Goal: Transaction & Acquisition: Purchase product/service

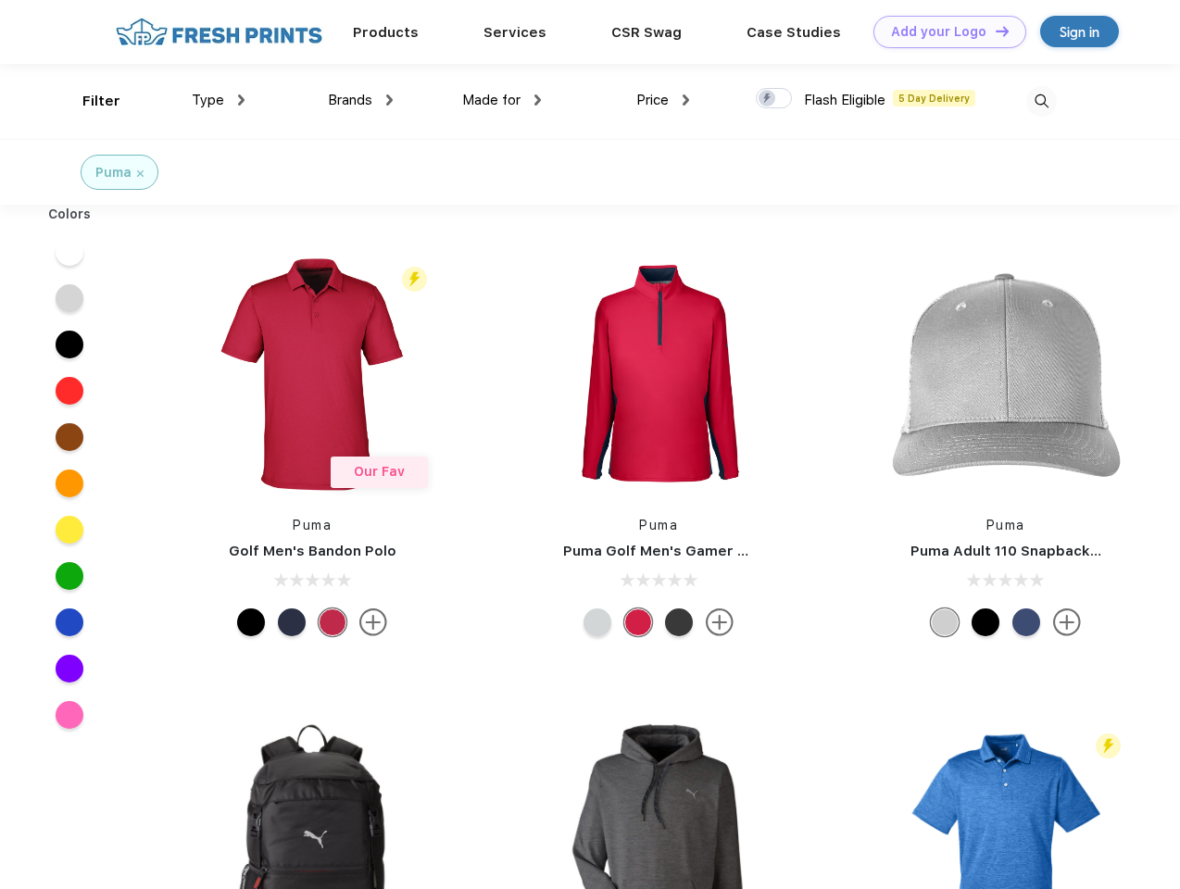
click at [943, 31] on link "Add your Logo Design Tool" at bounding box center [949, 32] width 153 height 32
click at [0, 0] on div "Design Tool" at bounding box center [0, 0] width 0 height 0
click at [994, 31] on link "Add your Logo Design Tool" at bounding box center [949, 32] width 153 height 32
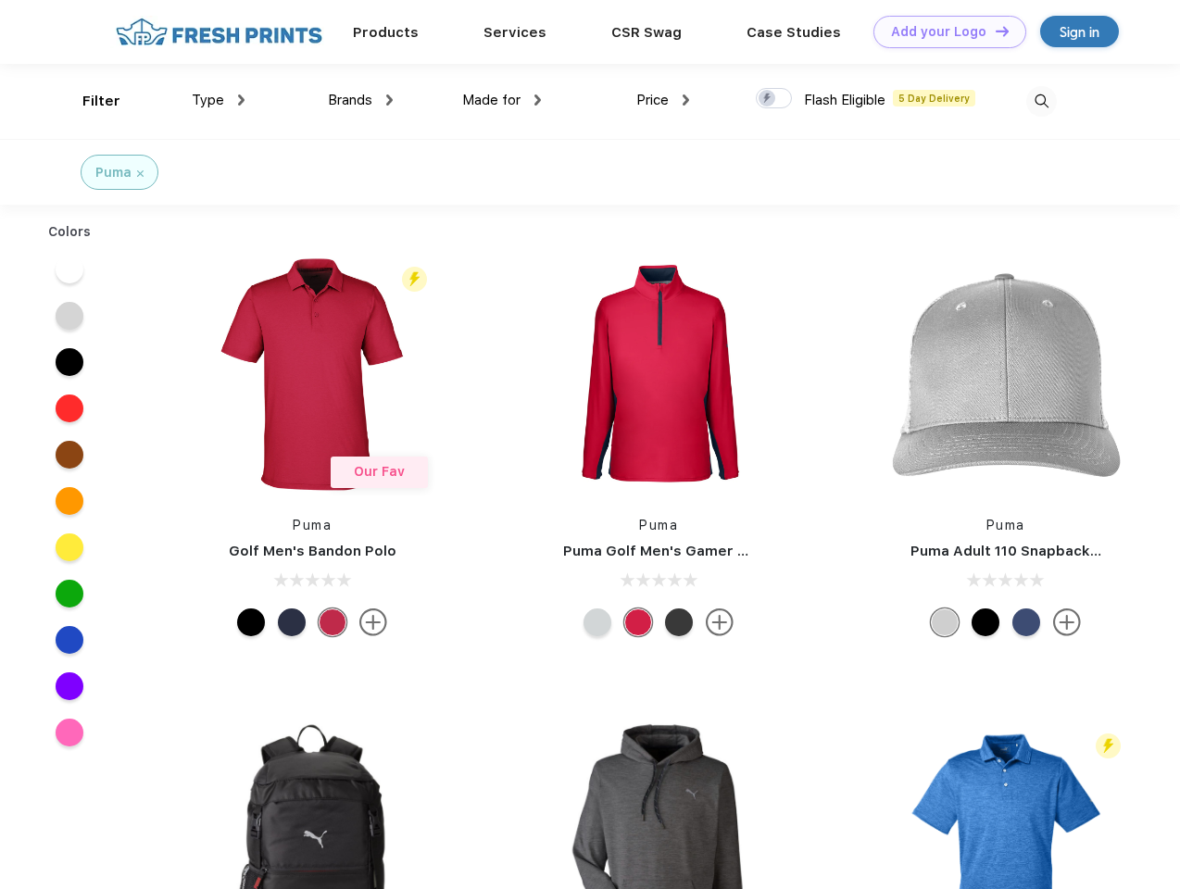
click at [89, 101] on div "Filter" at bounding box center [101, 101] width 38 height 21
click at [219, 100] on span "Type" at bounding box center [208, 100] width 32 height 17
click at [360, 100] on span "Brands" at bounding box center [350, 100] width 44 height 17
click at [502, 100] on span "Made for" at bounding box center [491, 100] width 58 height 17
click at [663, 100] on span "Price" at bounding box center [652, 100] width 32 height 17
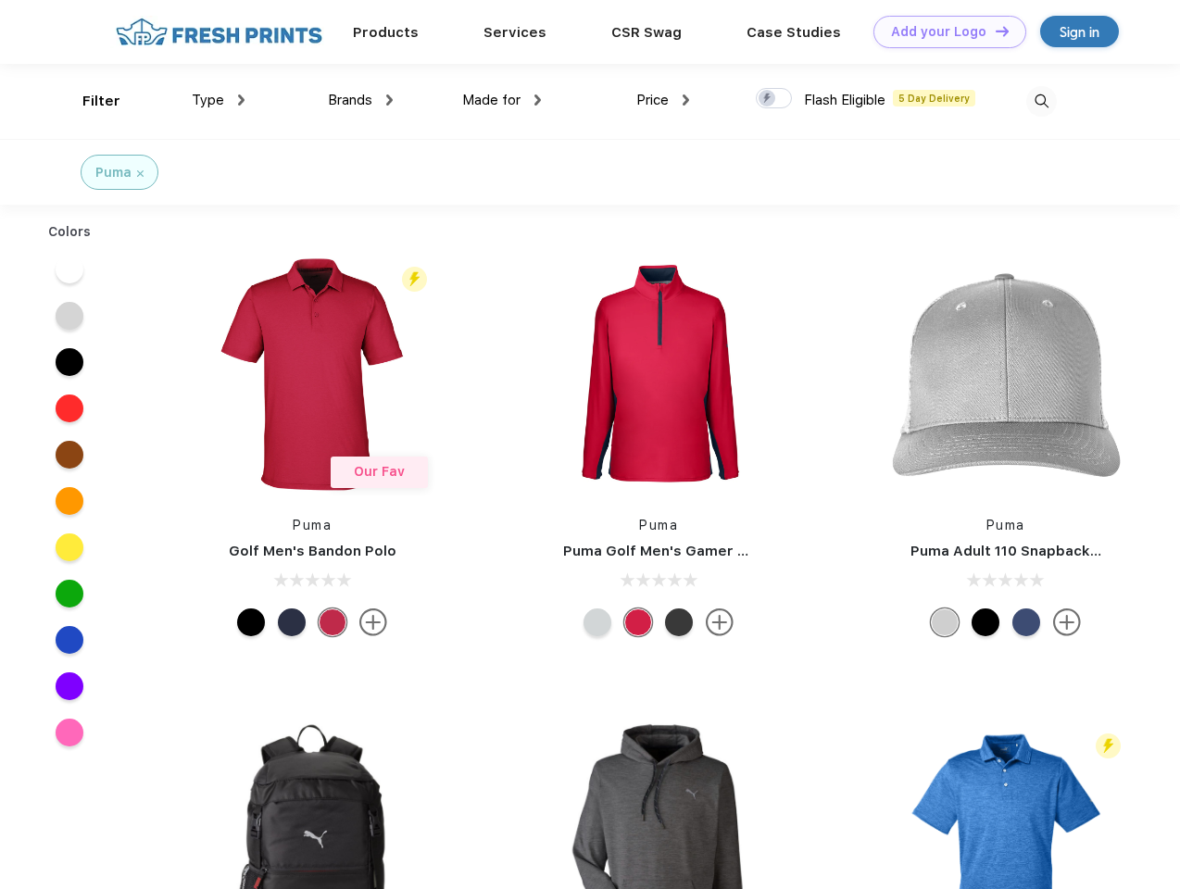
click at [774, 99] on div at bounding box center [774, 98] width 36 height 20
click at [768, 99] on input "checkbox" at bounding box center [762, 93] width 12 height 12
click at [1041, 101] on img at bounding box center [1041, 101] width 31 height 31
